Goal: Information Seeking & Learning: Understand process/instructions

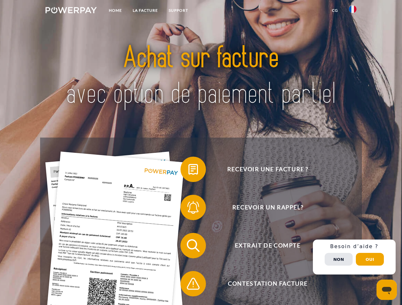
click at [71, 11] on img at bounding box center [70, 10] width 51 height 6
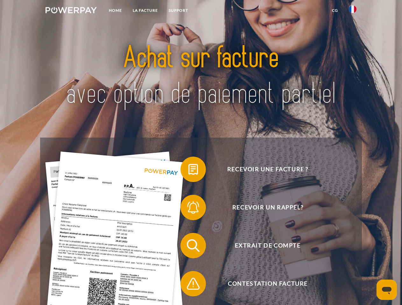
click at [352, 11] on img at bounding box center [353, 9] width 8 height 8
click at [335, 10] on link "CG" at bounding box center [334, 10] width 17 height 11
click at [188, 171] on span at bounding box center [184, 170] width 32 height 32
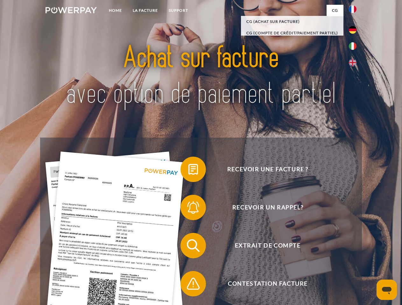
click at [188, 209] on span at bounding box center [184, 208] width 32 height 32
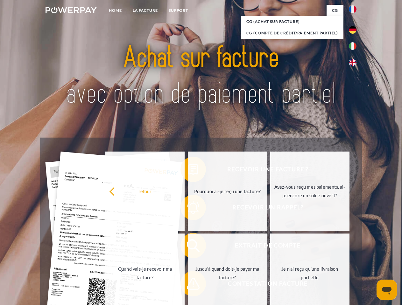
click at [188, 247] on link "Jusqu'à quand dois-je payer ma facture?" at bounding box center [227, 274] width 79 height 80
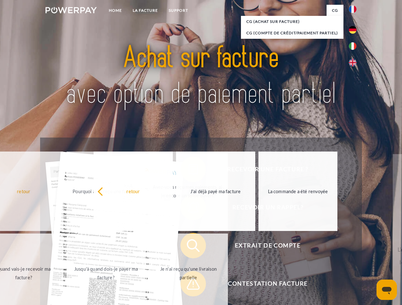
click at [188, 285] on span at bounding box center [184, 284] width 32 height 32
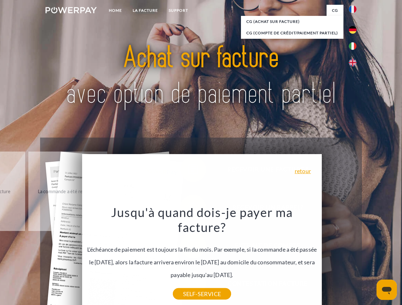
click at [354, 257] on div "Recevoir une facture ? Recevoir un rappel? Extrait de compte retour" at bounding box center [200, 265] width 321 height 254
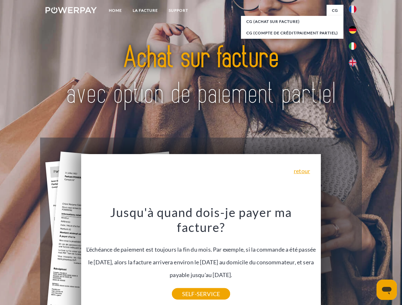
click at [338, 259] on span "Extrait de compte" at bounding box center [268, 245] width 156 height 25
click at [370, 260] on header "Home LA FACTURE Support" at bounding box center [201, 219] width 402 height 439
